Goal: Task Accomplishment & Management: Manage account settings

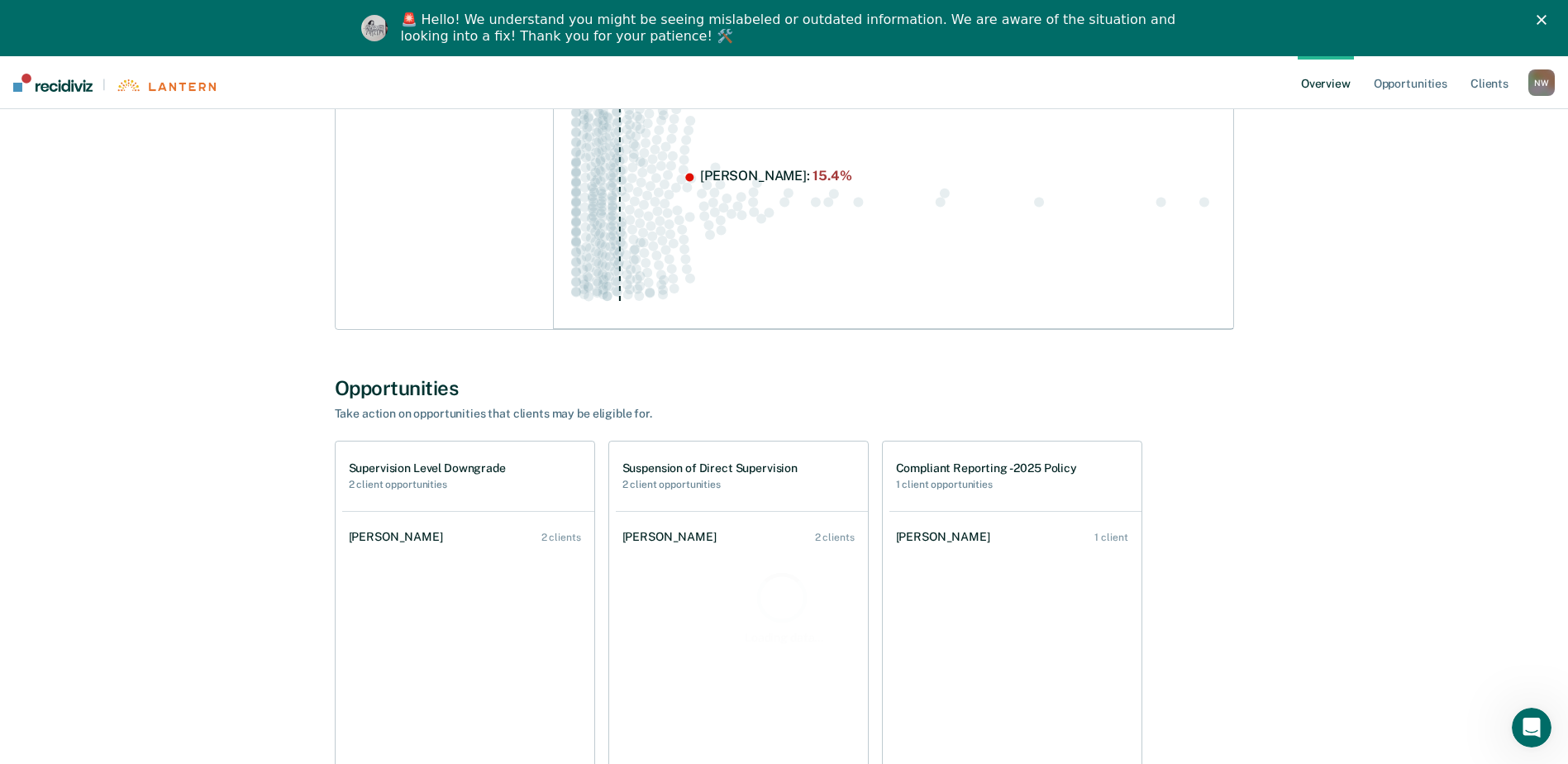
scroll to position [420, 0]
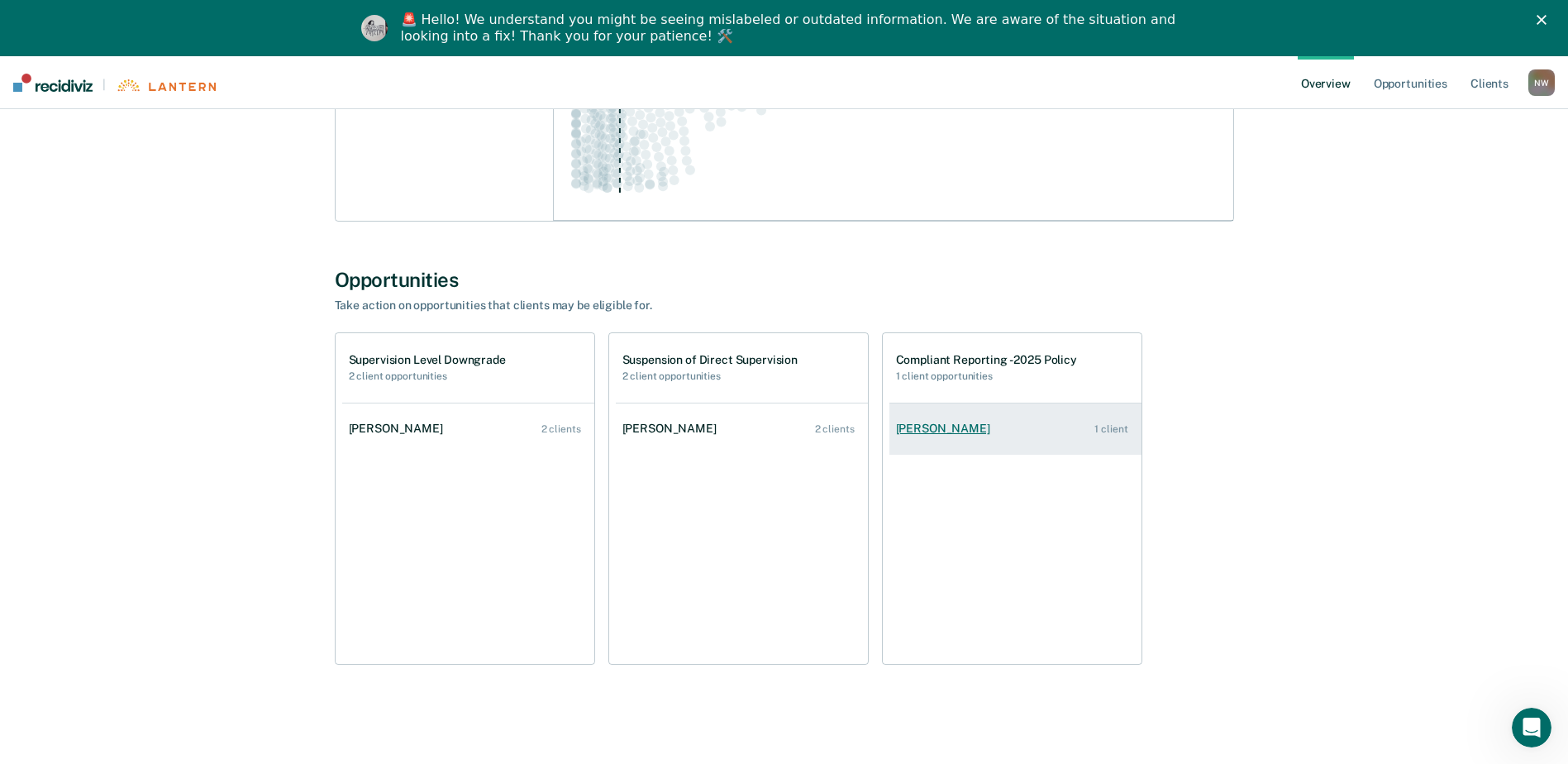
click at [948, 420] on link "[PERSON_NAME] 1 client" at bounding box center [1015, 428] width 252 height 47
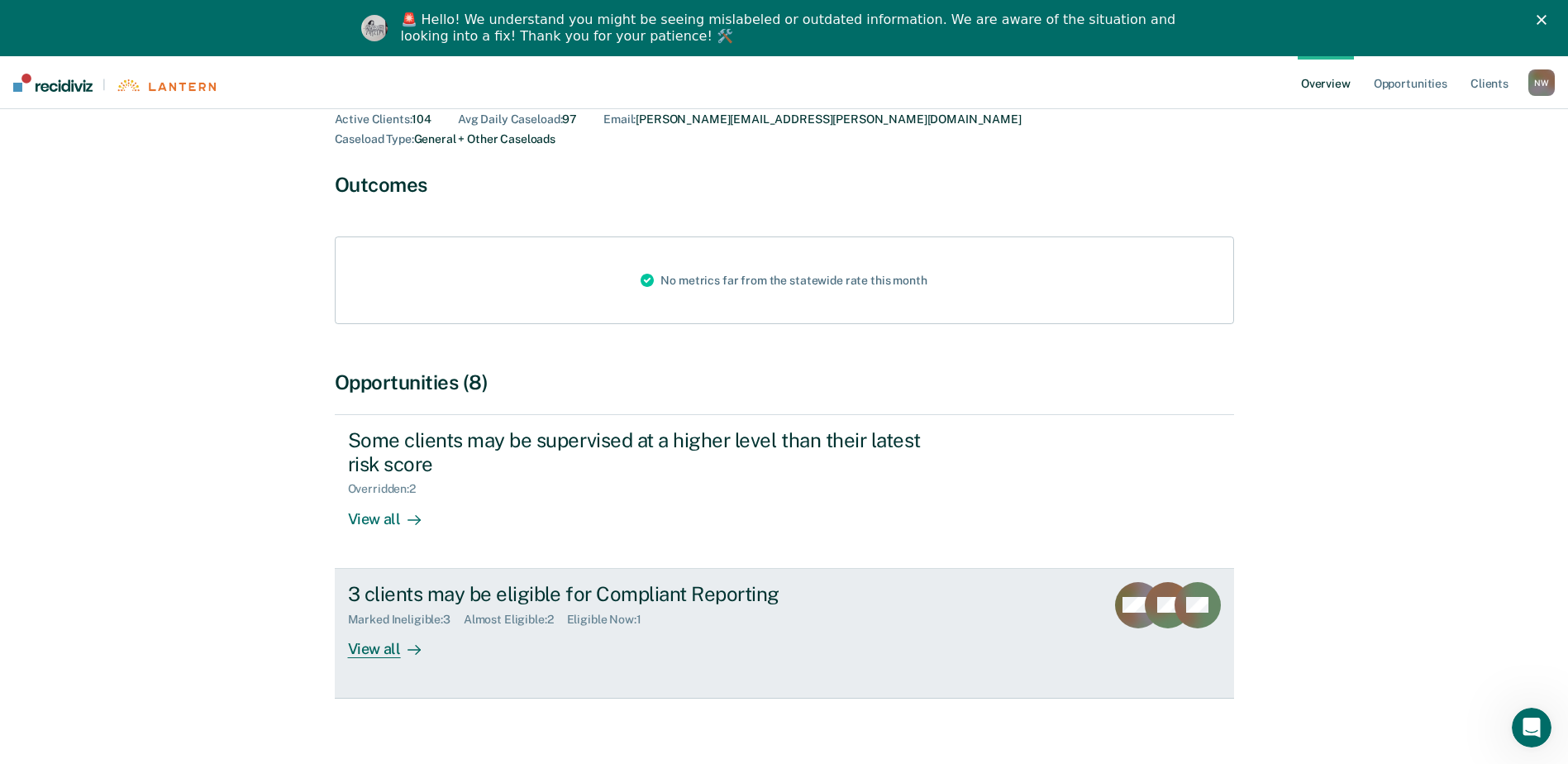
click at [401, 639] on div at bounding box center [410, 649] width 20 height 19
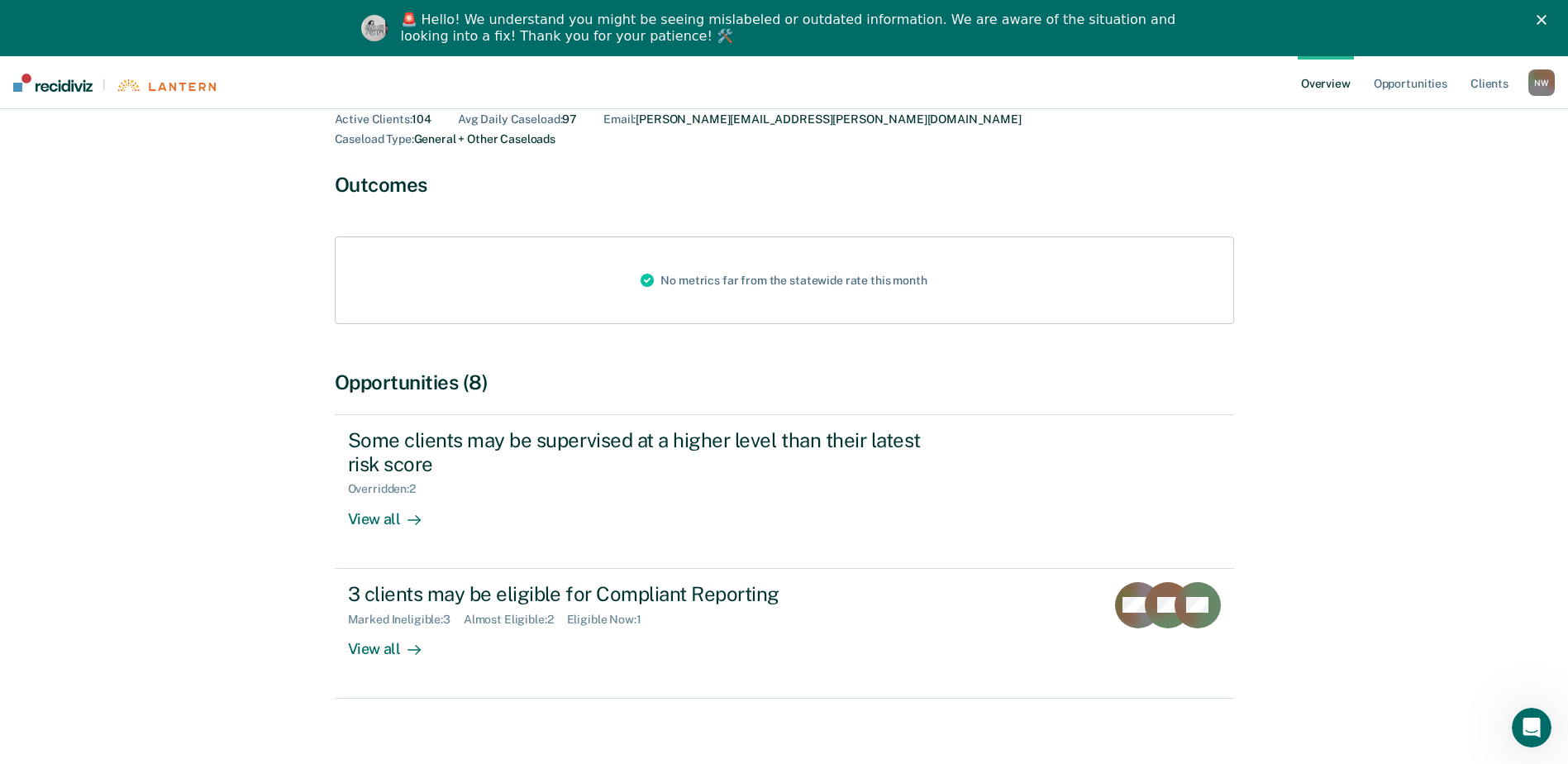
scroll to position [56, 0]
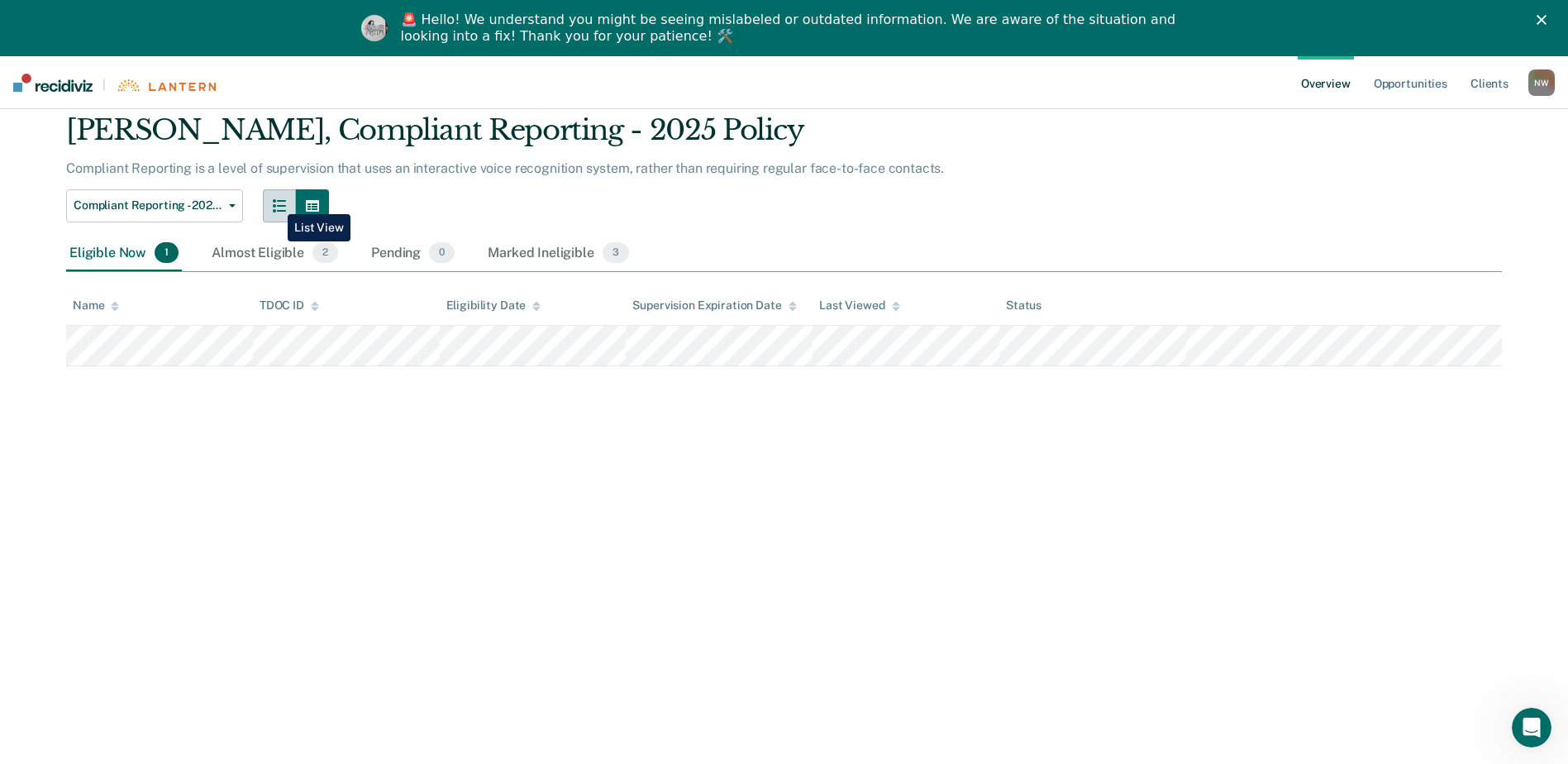
click at [275, 202] on icon "button" at bounding box center [279, 205] width 13 height 13
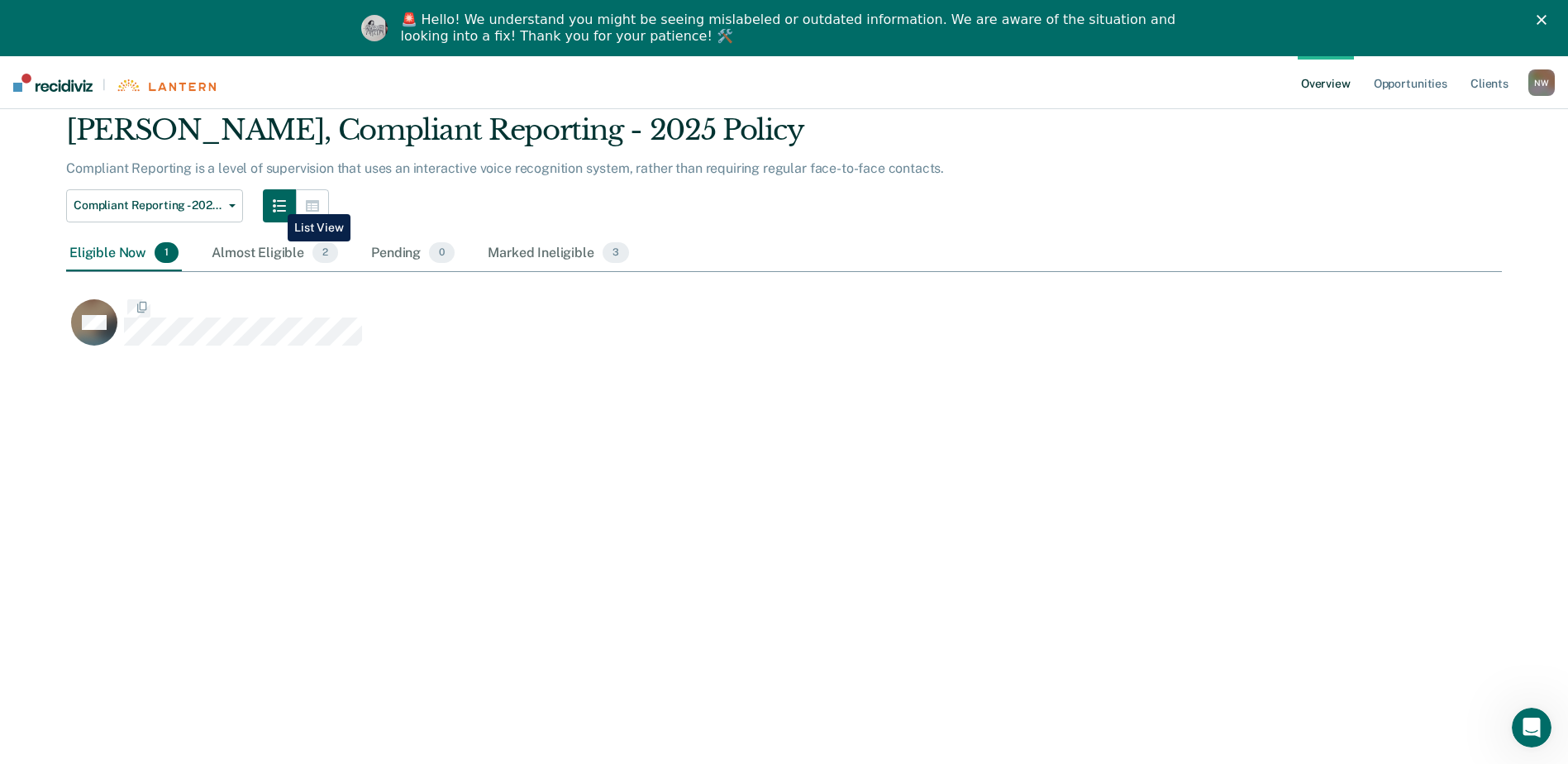
scroll to position [239, 1424]
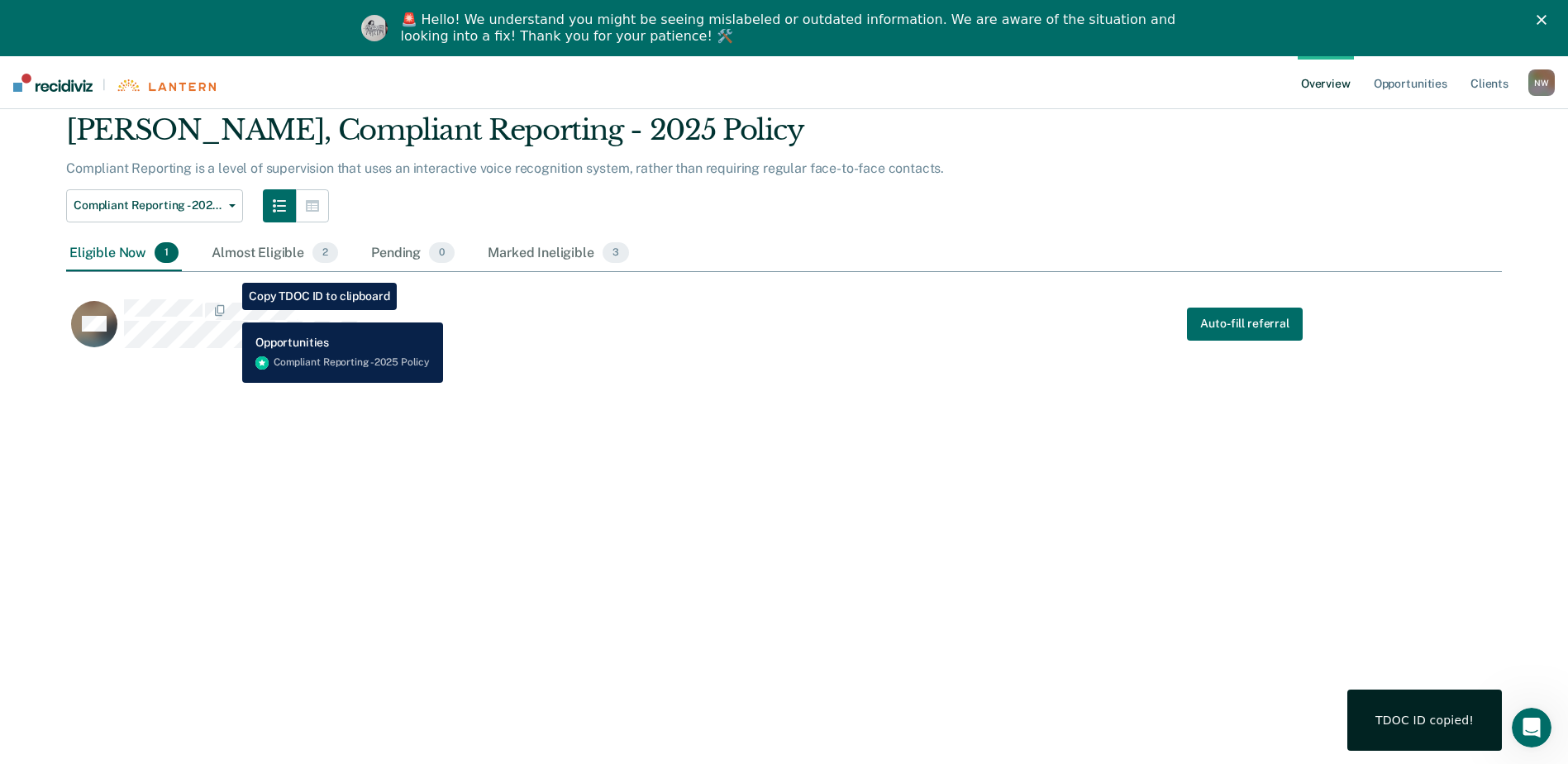
drag, startPoint x: 243, startPoint y: 286, endPoint x: 786, endPoint y: 369, distance: 549.3
click at [786, 369] on div "[PERSON_NAME] [PERSON_NAME] Overview / [PERSON_NAME] Profile / Compliant Report…" at bounding box center [784, 391] width 1529 height 638
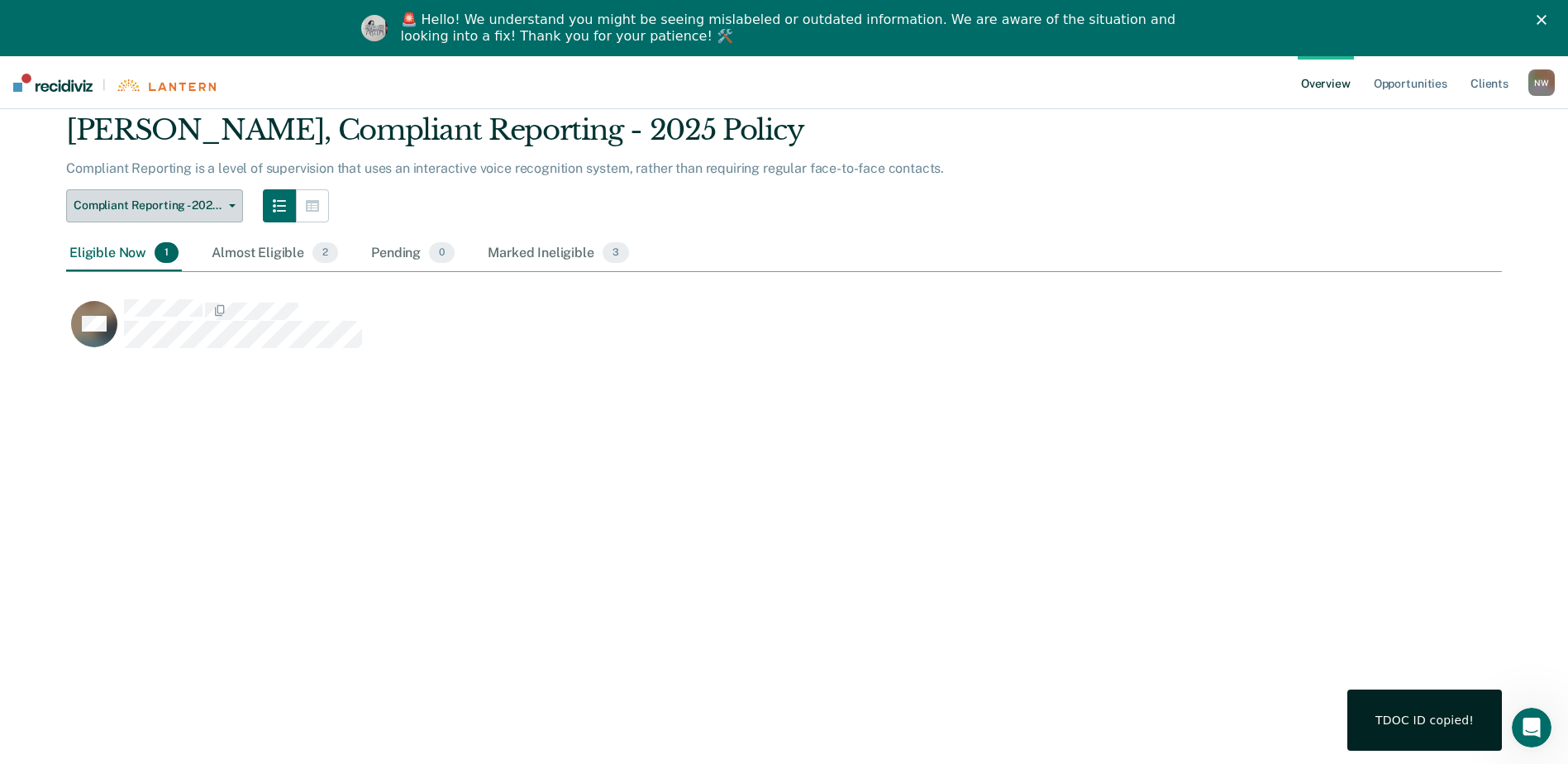
click at [191, 217] on button "Compliant Reporting - 2025 Policy" at bounding box center [154, 206] width 177 height 33
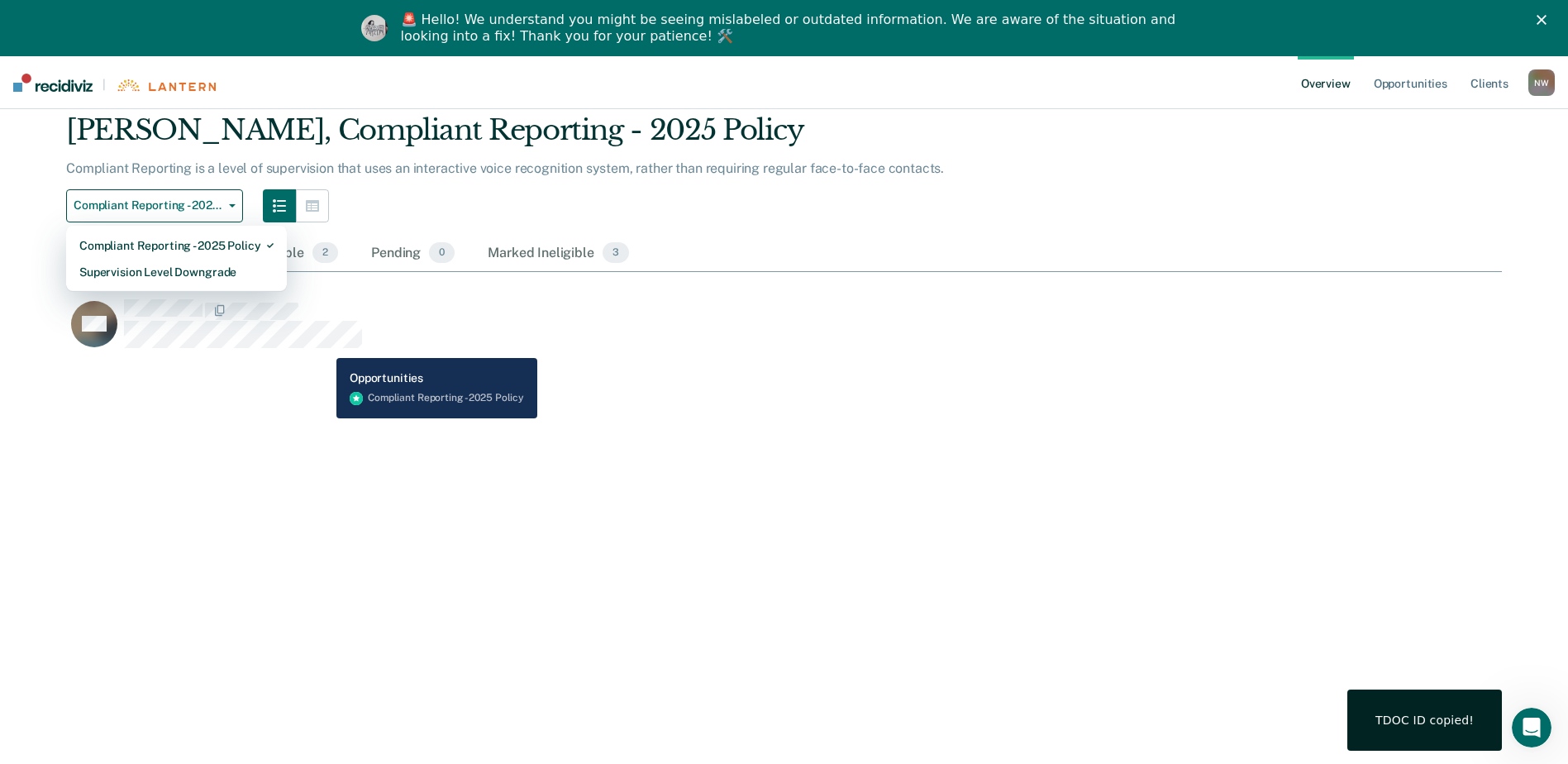
click at [324, 351] on div "DW" at bounding box center [694, 331] width 1257 height 66
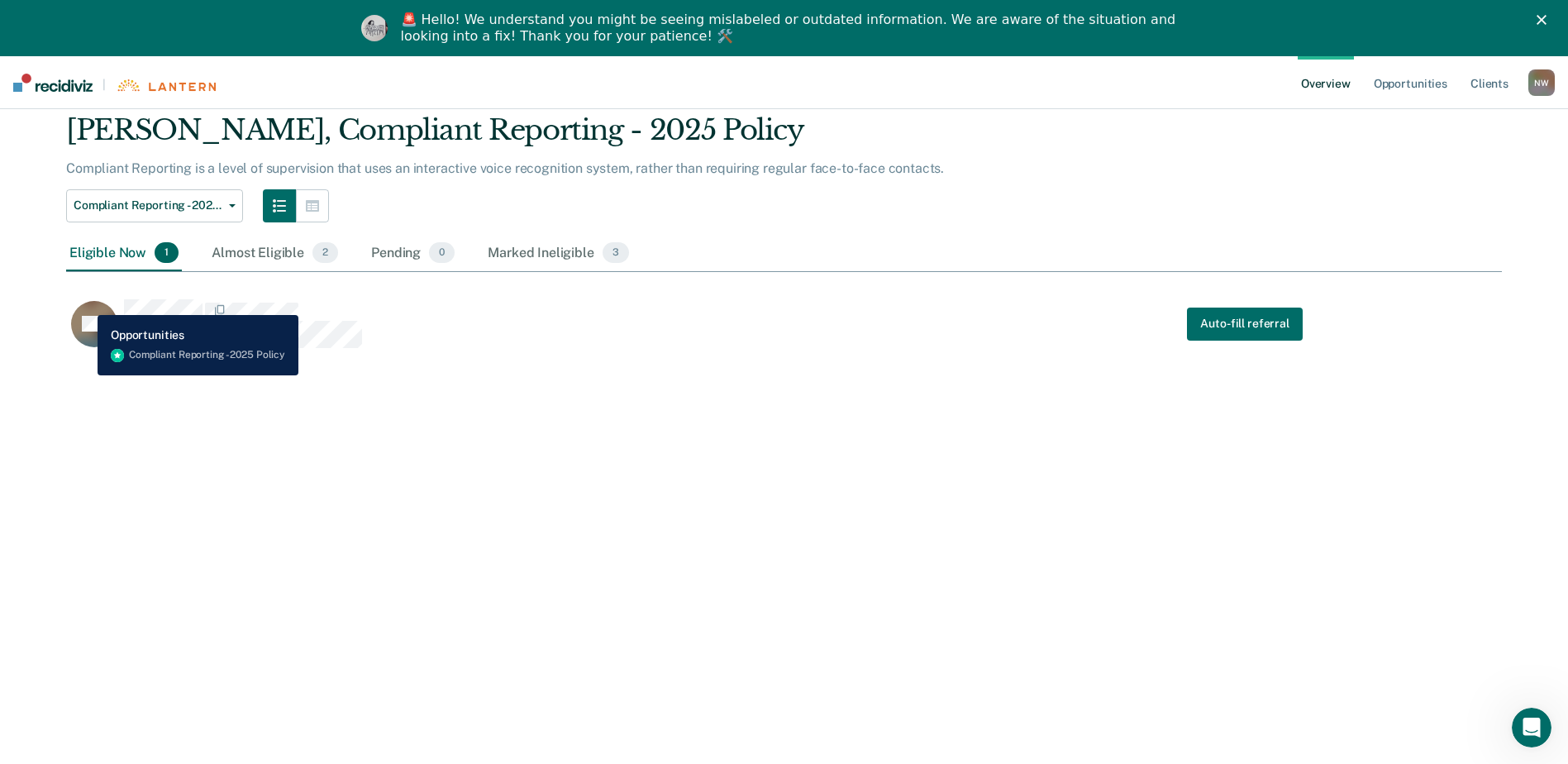
click at [85, 303] on rect "CaseloadOpportunityCell-00641580" at bounding box center [94, 324] width 46 height 46
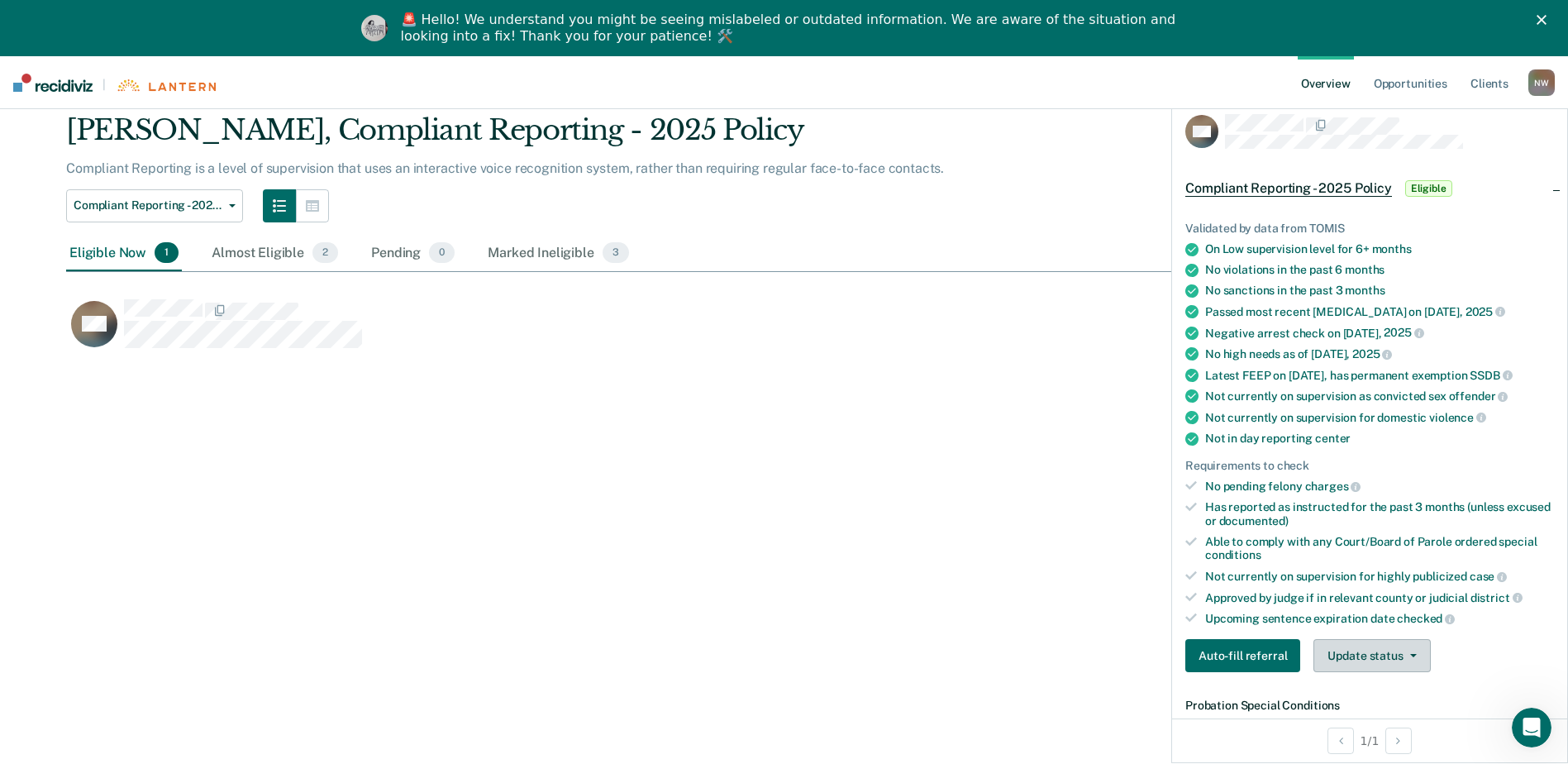
click at [1405, 661] on button "Update status" at bounding box center [1371, 655] width 116 height 33
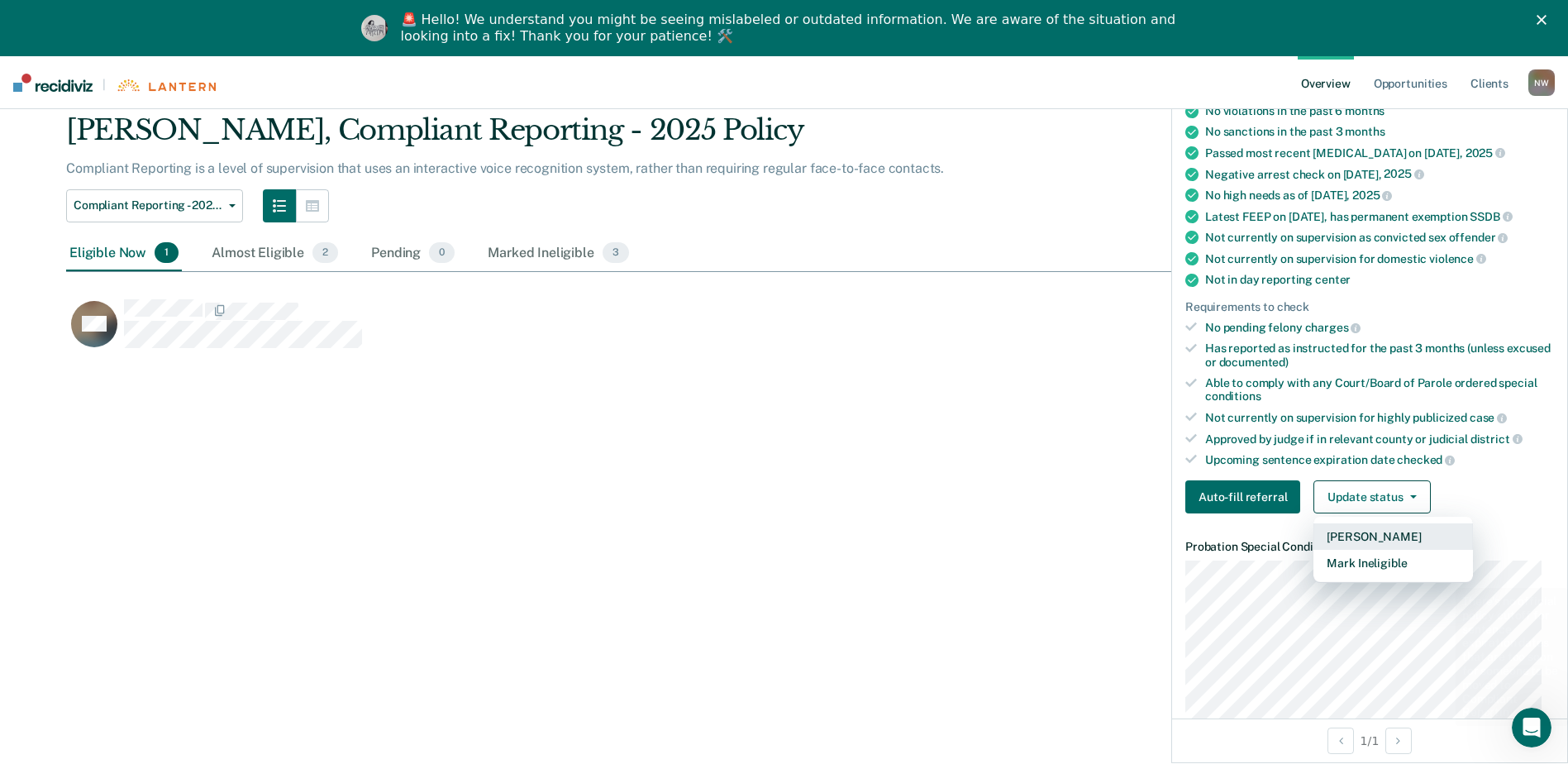
scroll to position [166, 0]
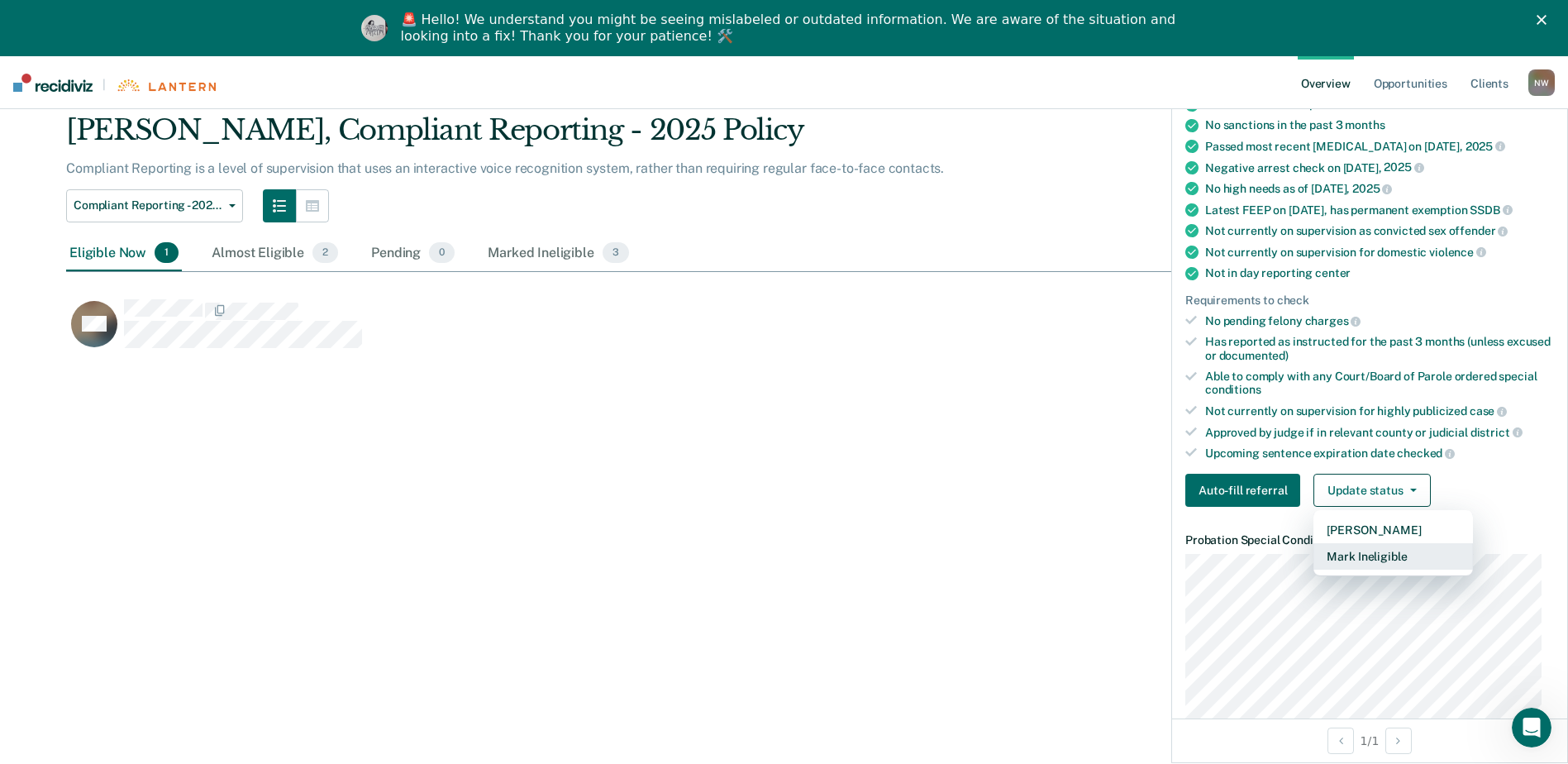
click at [1383, 552] on button "Mark Ineligible" at bounding box center [1393, 556] width 160 height 26
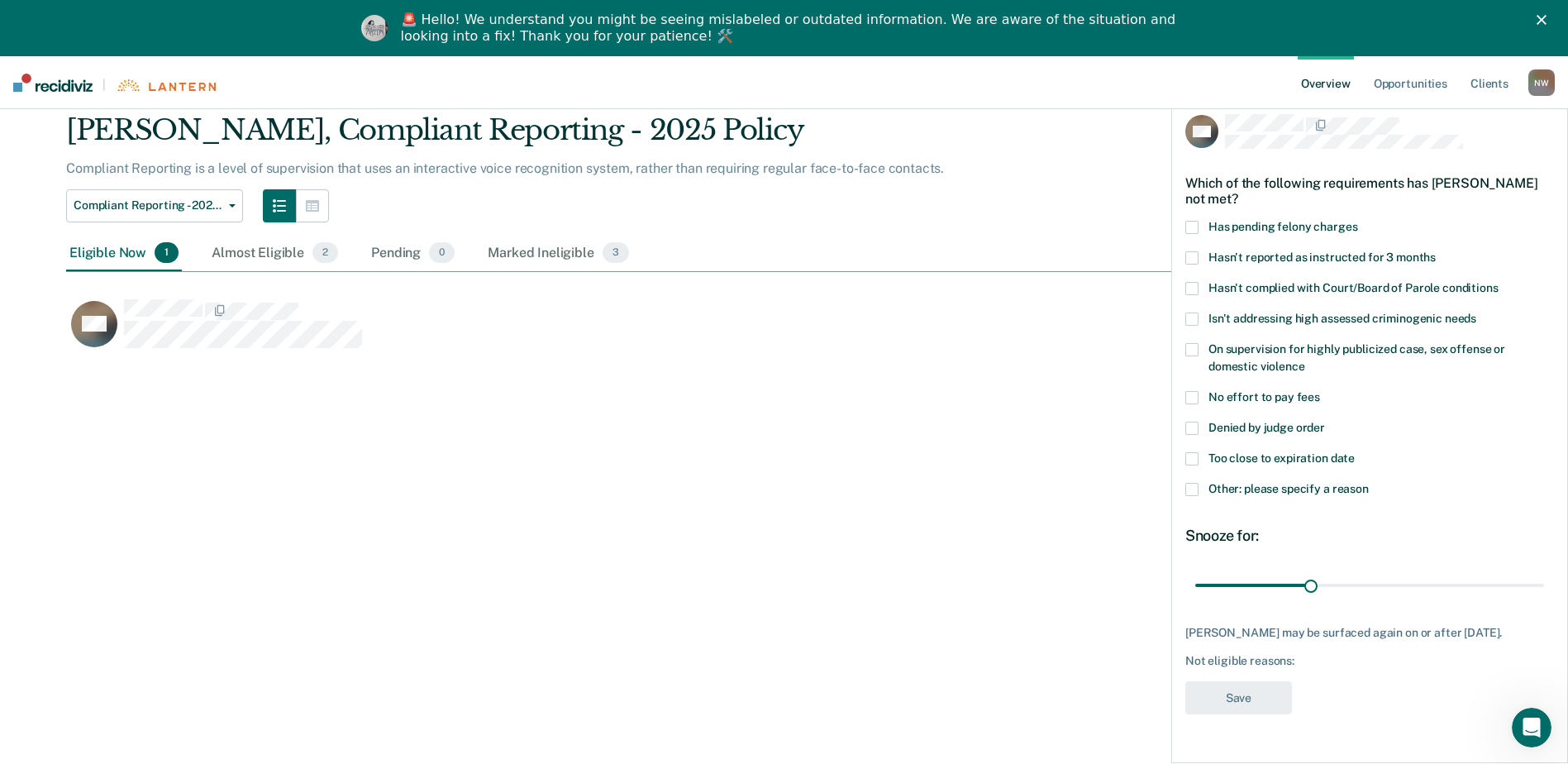
click at [1189, 290] on span at bounding box center [1191, 288] width 13 height 13
click at [1191, 395] on span at bounding box center [1191, 397] width 13 height 13
click at [1194, 489] on span at bounding box center [1191, 489] width 13 height 13
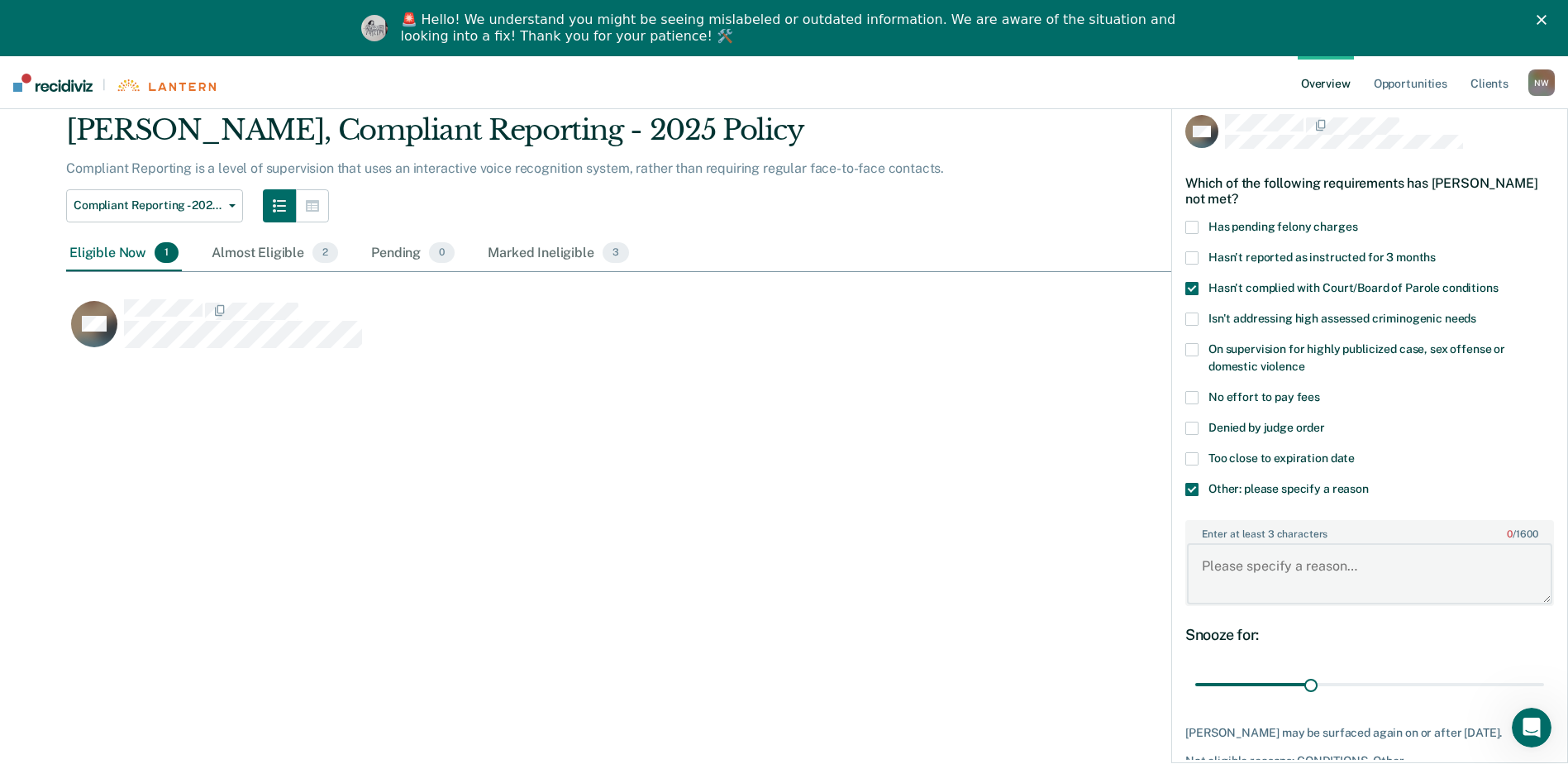
click at [1252, 562] on textarea "Enter at least 3 characters 0 / 1600" at bounding box center [1370, 574] width 366 height 62
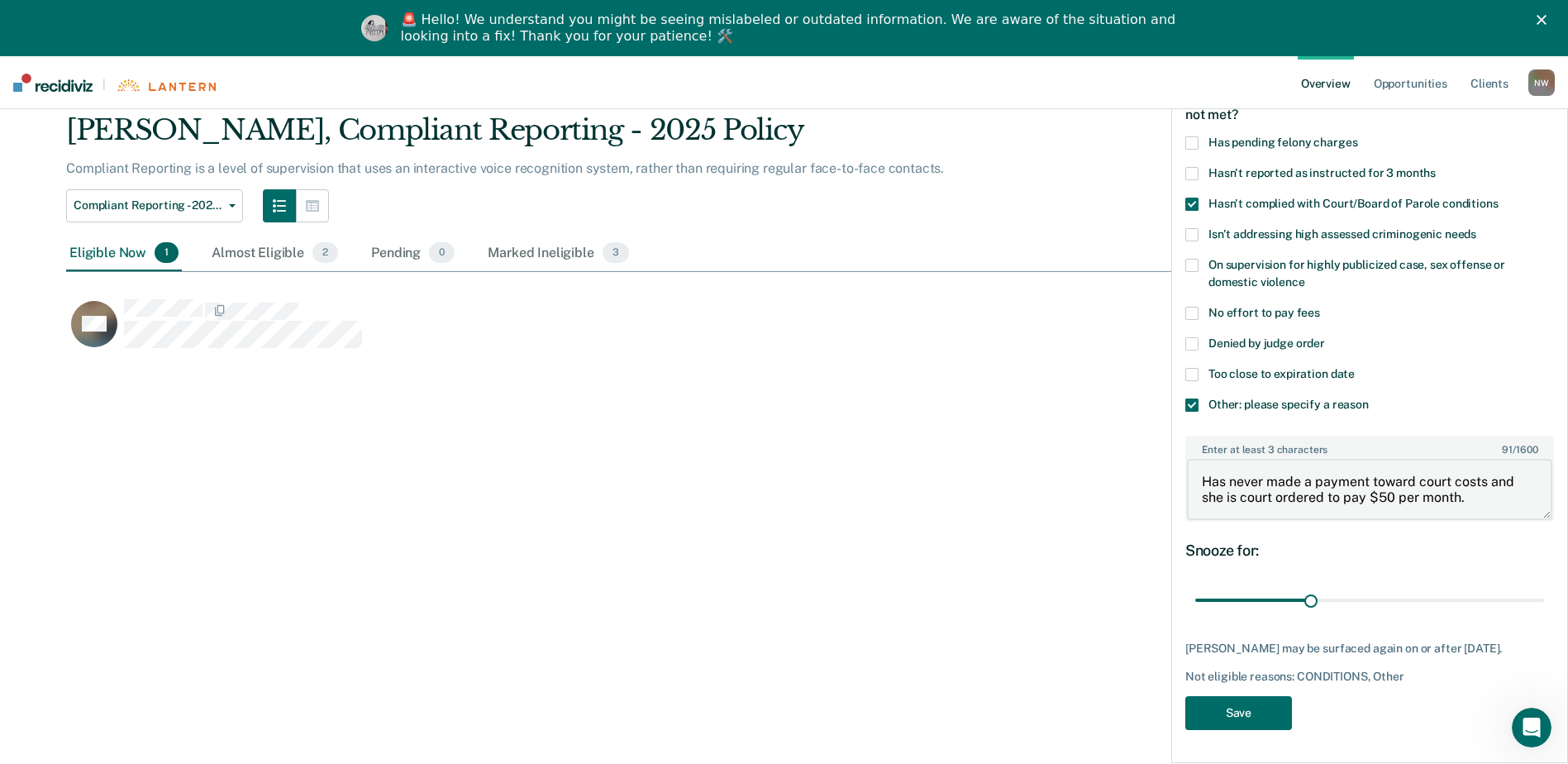
scroll to position [97, 0]
type textarea "Has never made a payment toward court costs and she is court ordered to pay $50…"
drag, startPoint x: 1308, startPoint y: 591, endPoint x: 1546, endPoint y: 605, distance: 238.4
type input "90"
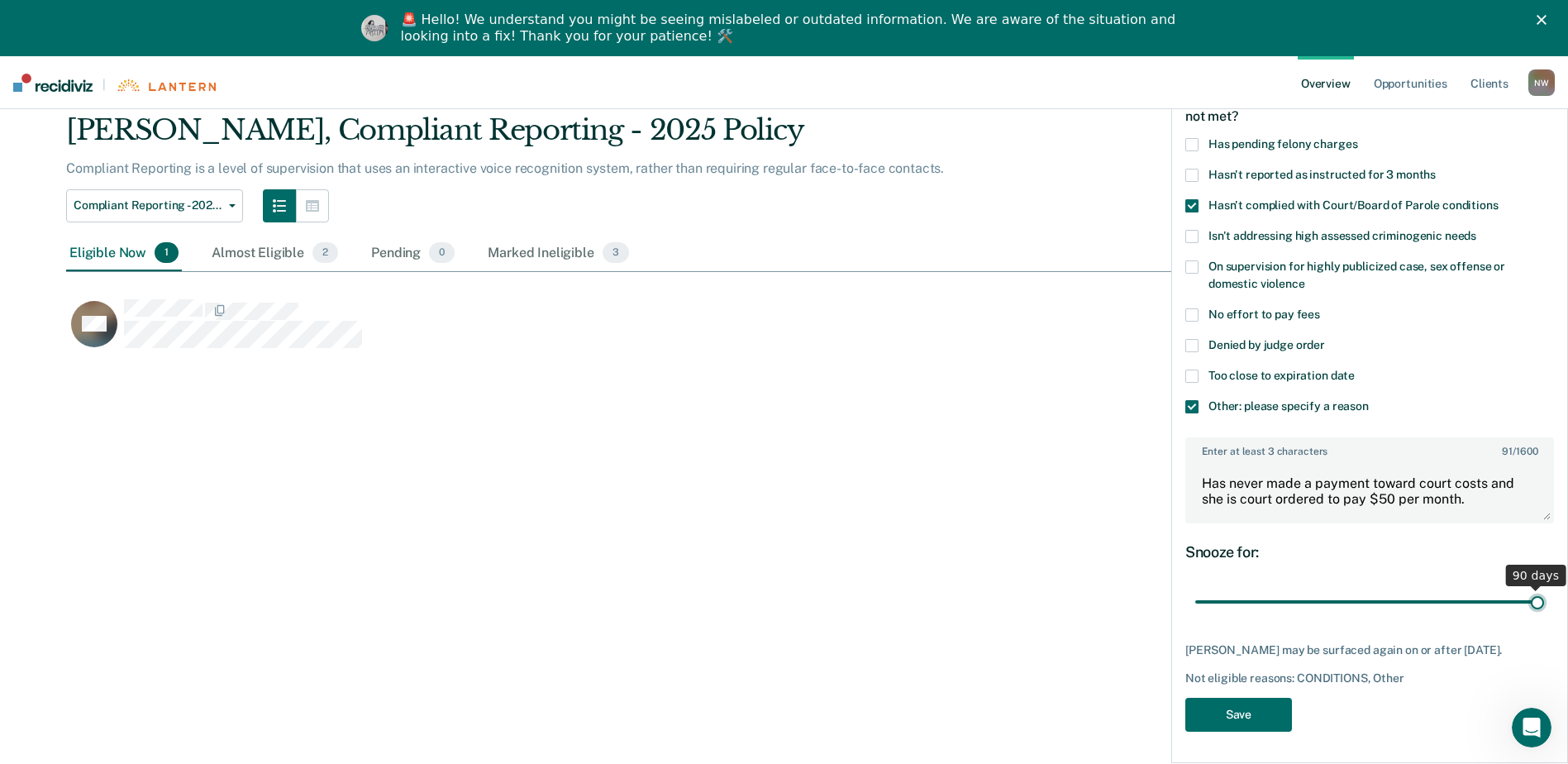
click at [1544, 605] on input "range" at bounding box center [1370, 602] width 349 height 29
click at [1264, 711] on button "Save" at bounding box center [1238, 715] width 107 height 34
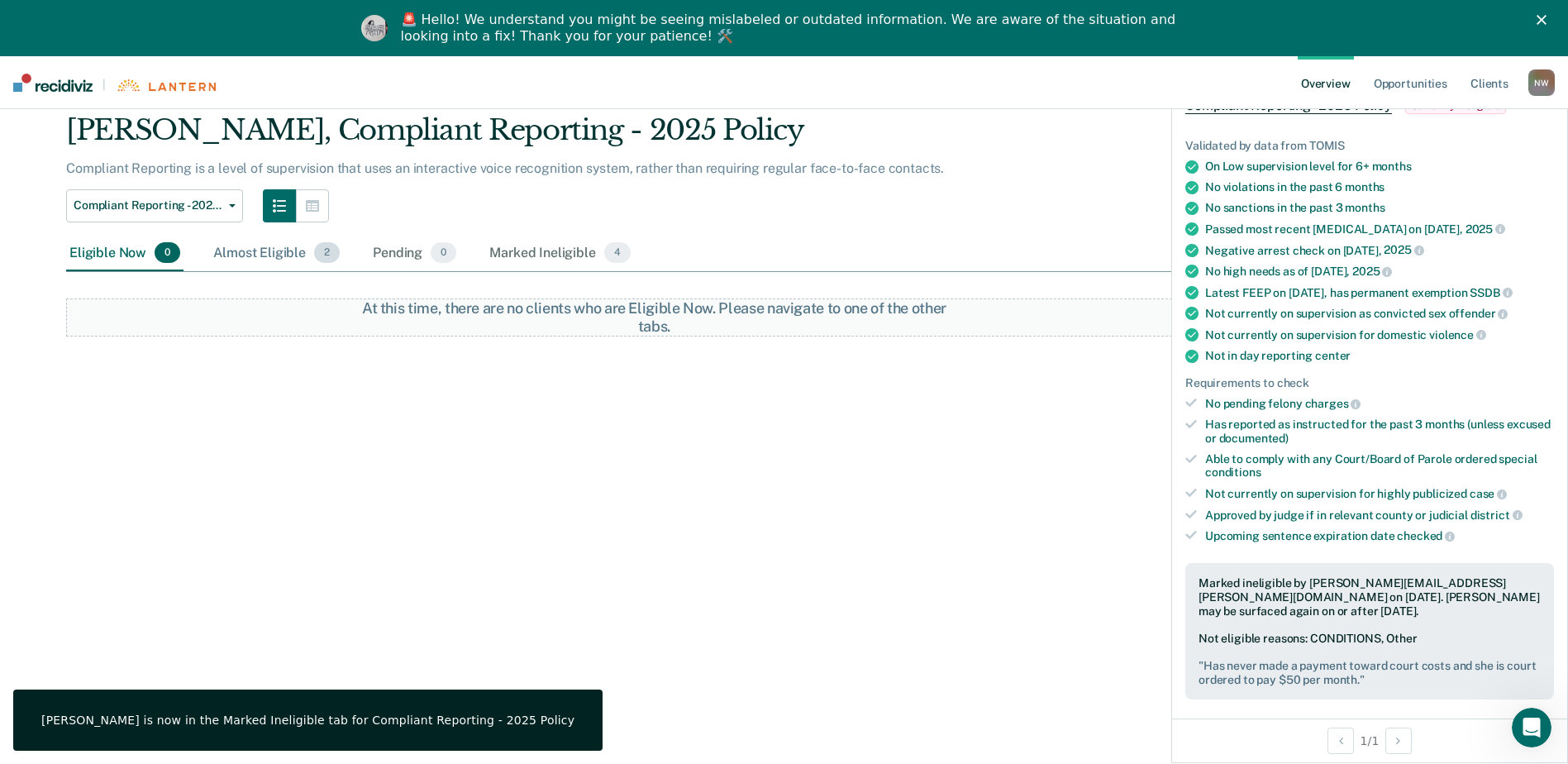
click at [291, 249] on div "Almost Eligible 2" at bounding box center [277, 254] width 133 height 37
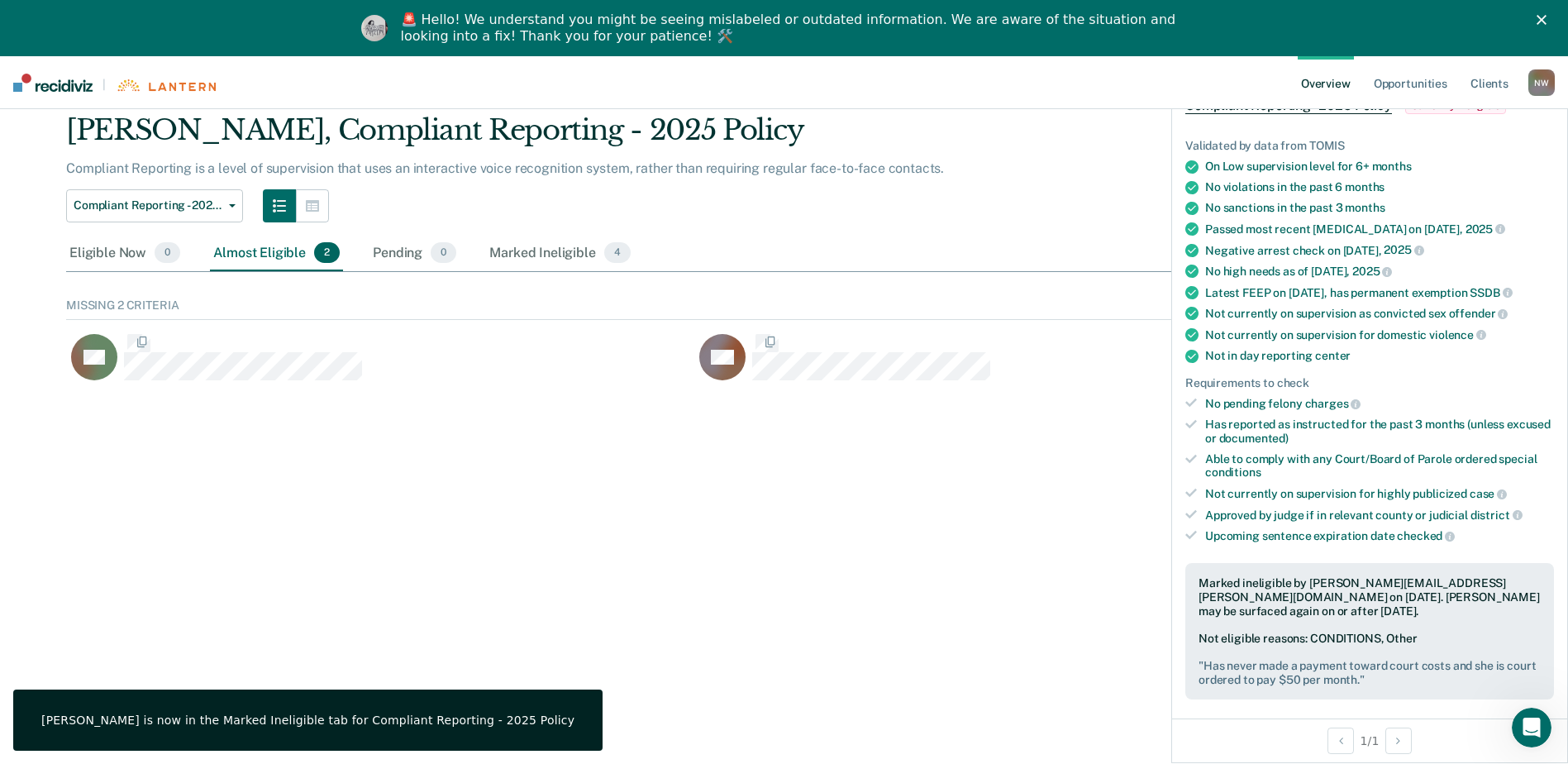
scroll to position [102, 1424]
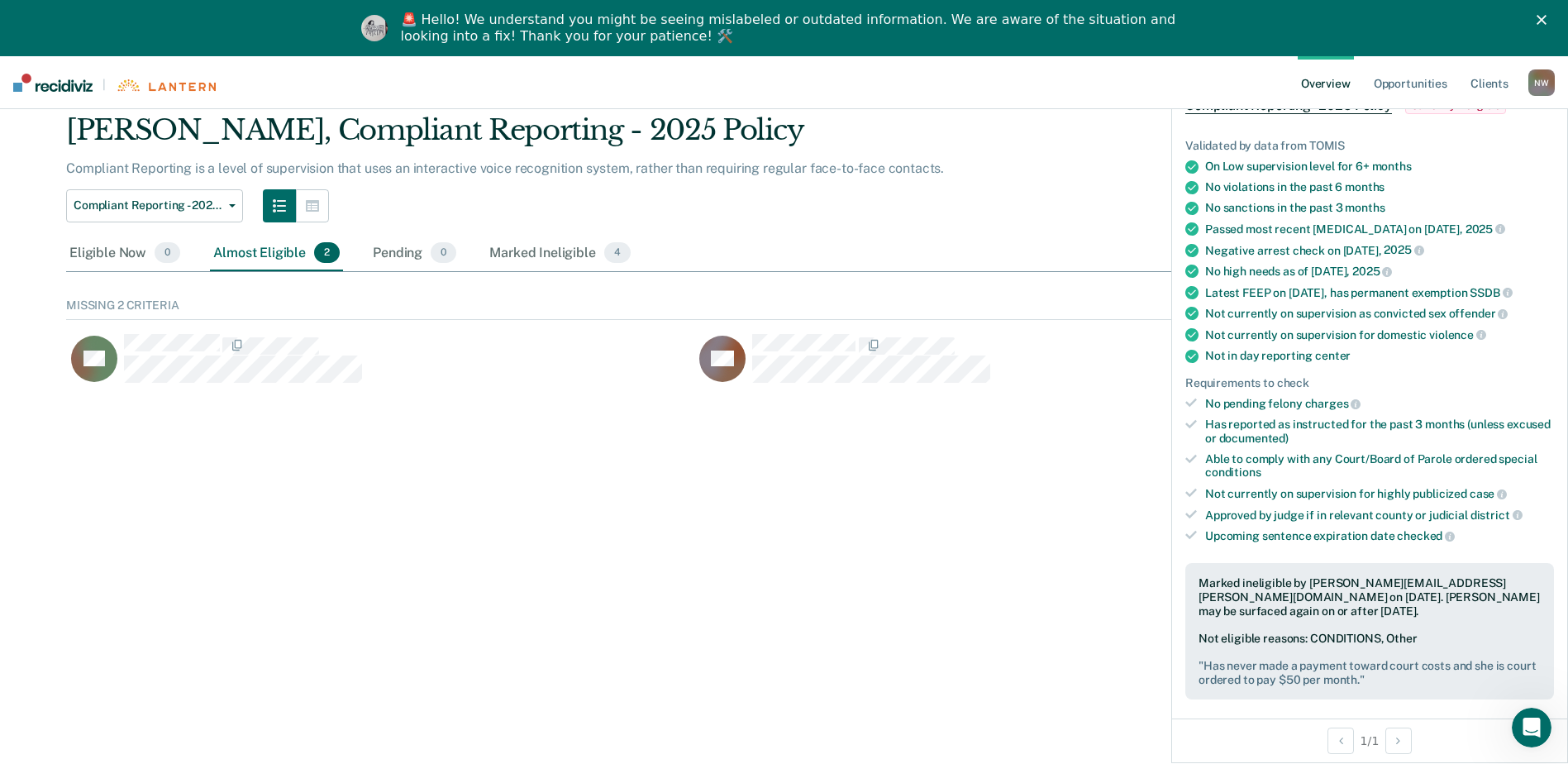
click at [906, 530] on div "[PERSON_NAME] [PERSON_NAME] Overview / [PERSON_NAME] Profile / Compliant Report…" at bounding box center [784, 391] width 1529 height 638
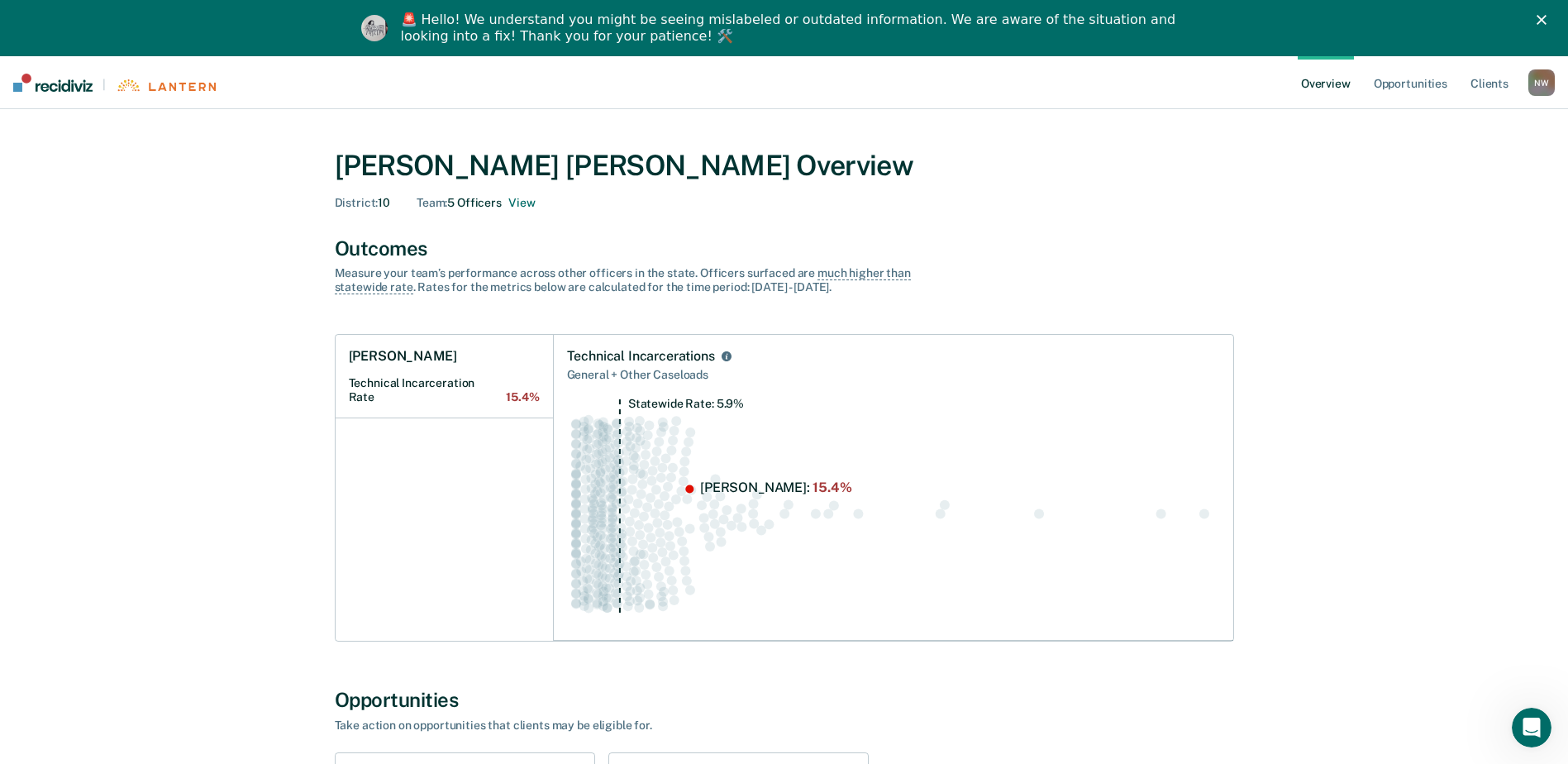
click at [1084, 201] on div "District : 10 Team : 5 Officers View" at bounding box center [784, 203] width 900 height 14
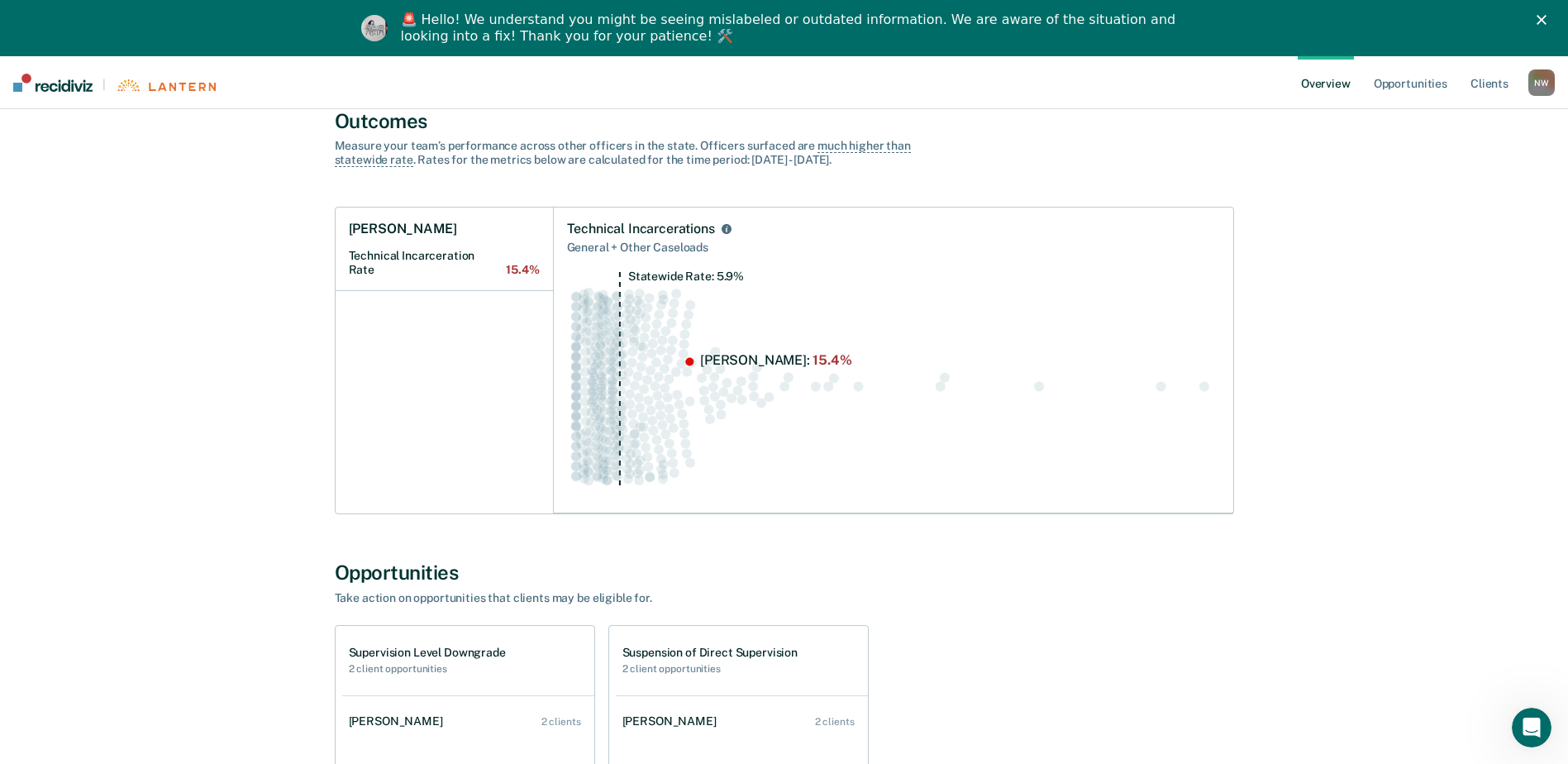
scroll to position [89, 0]
